Goal: Information Seeking & Learning: Learn about a topic

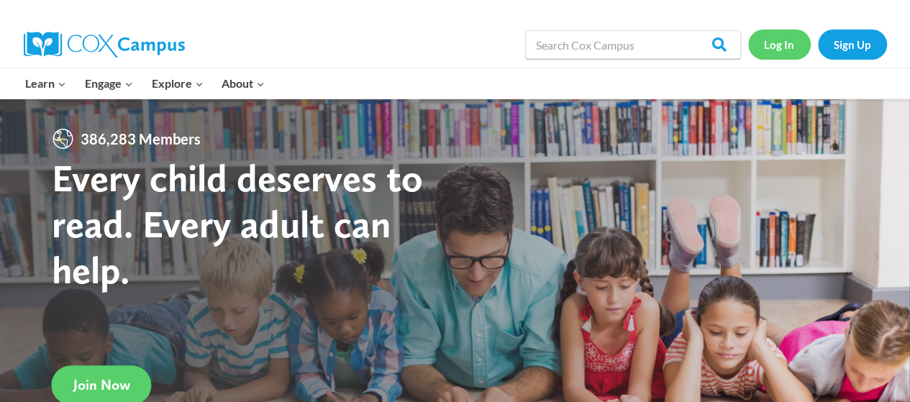
click at [783, 47] on link "Log In" at bounding box center [779, 43] width 63 height 29
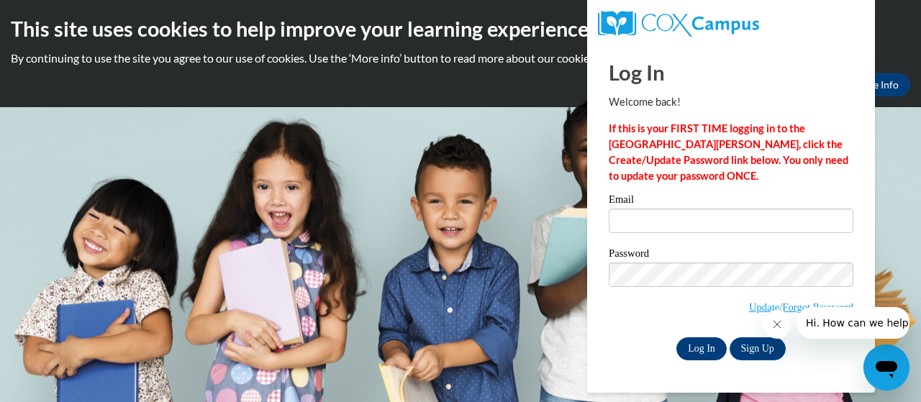
type input "ware.rickeya.z@muscogee.k12.ga.us"
click at [706, 347] on input "Log In" at bounding box center [701, 348] width 50 height 23
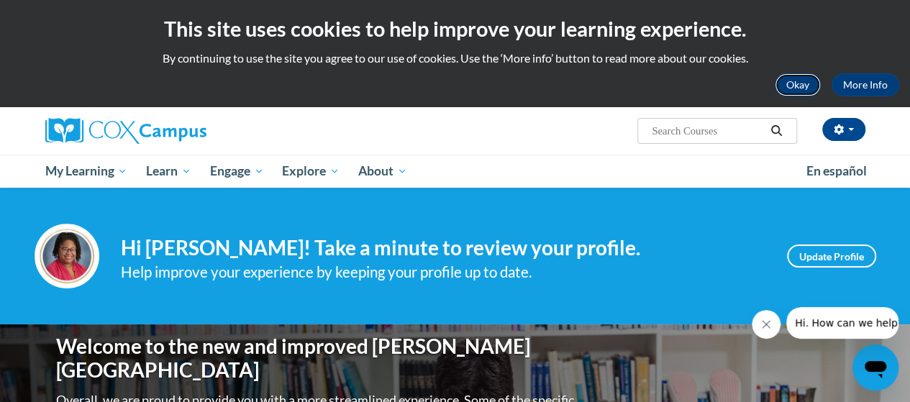
click at [795, 89] on button "Okay" at bounding box center [798, 84] width 46 height 23
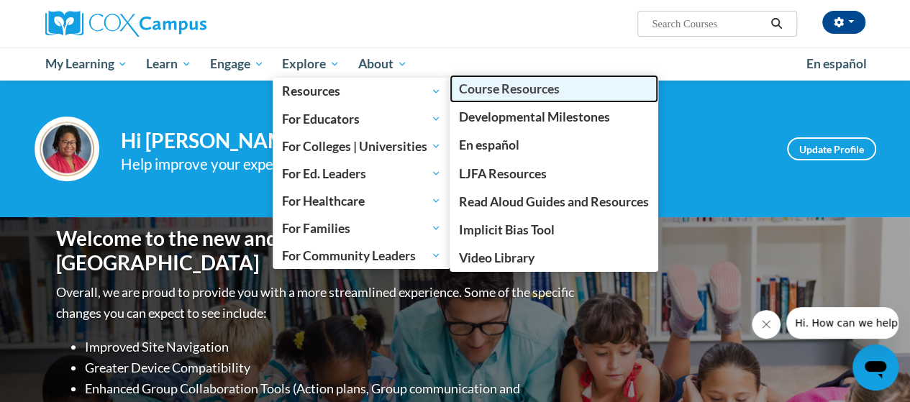
click at [513, 86] on span "Course Resources" at bounding box center [509, 88] width 101 height 15
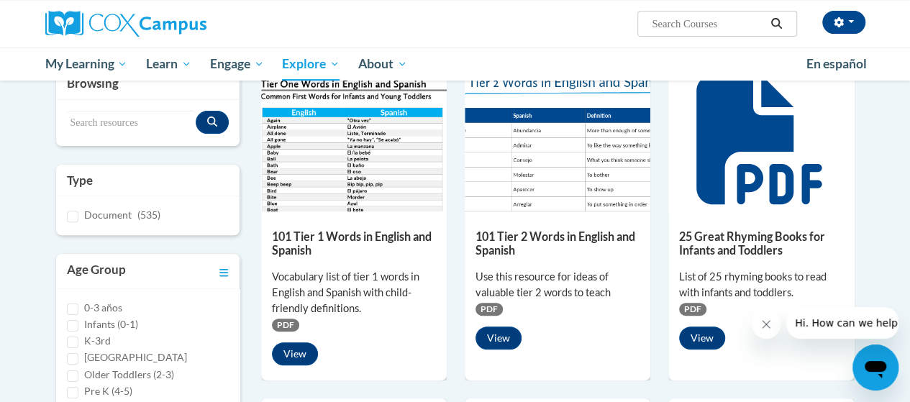
scroll to position [181, 0]
click at [503, 339] on button "View" at bounding box center [498, 338] width 46 height 23
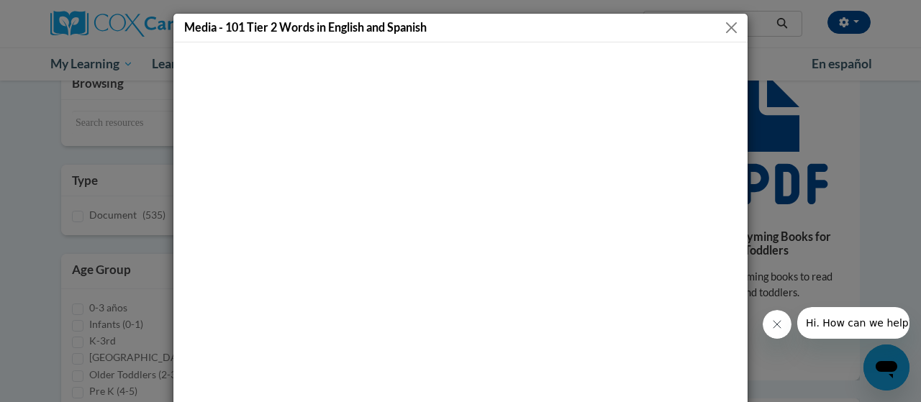
click at [725, 27] on button "Close" at bounding box center [731, 28] width 18 height 18
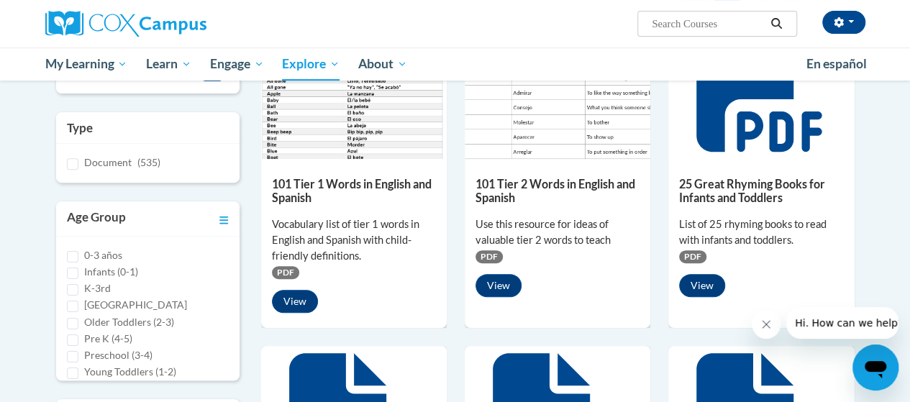
scroll to position [289, 0]
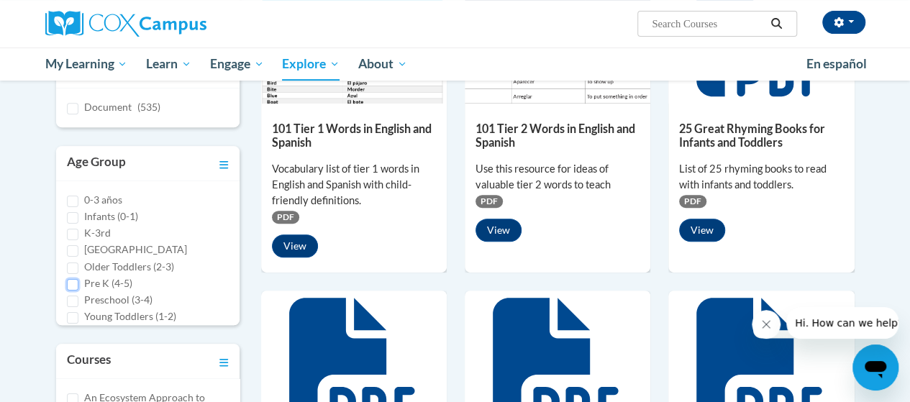
click at [73, 283] on input "Pre K (4-5)" at bounding box center [73, 285] width 12 height 12
checkbox input "true"
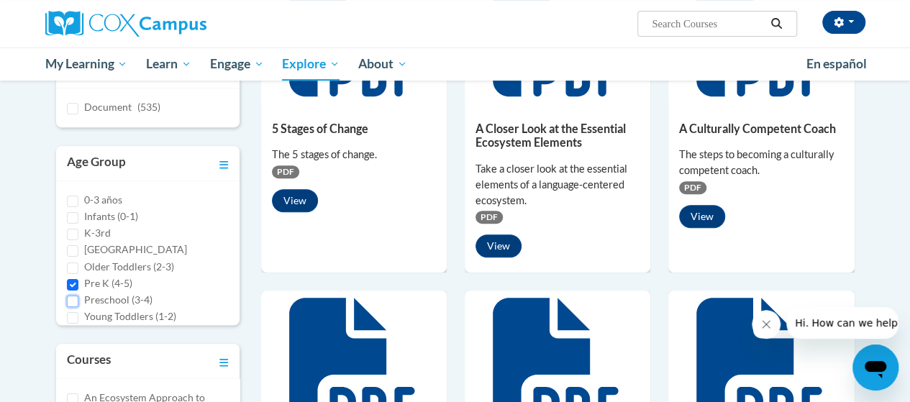
click at [72, 298] on input "Preschool (3-4)" at bounding box center [73, 302] width 12 height 12
checkbox input "true"
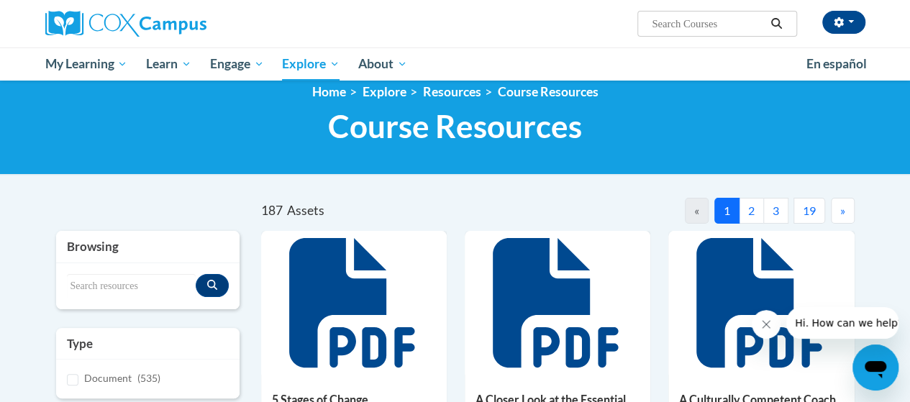
scroll to position [0, 0]
